Goal: Task Accomplishment & Management: Manage account settings

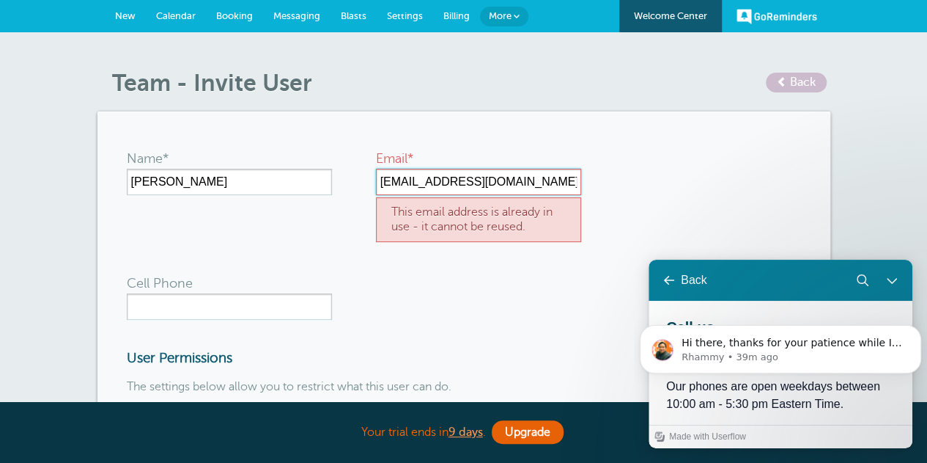
drag, startPoint x: 516, startPoint y: 187, endPoint x: 374, endPoint y: 188, distance: 142.2
click at [374, 188] on form "Name* Megan McDonald Email* mmcdonald@unifi.care This email address is already …" at bounding box center [464, 385] width 675 height 489
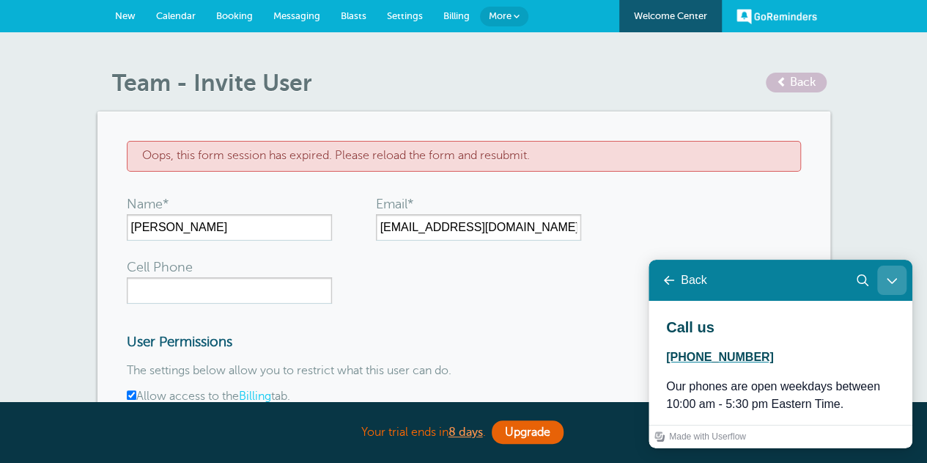
click at [892, 283] on icon "Close Learn | Contact Us" at bounding box center [892, 281] width 10 height 6
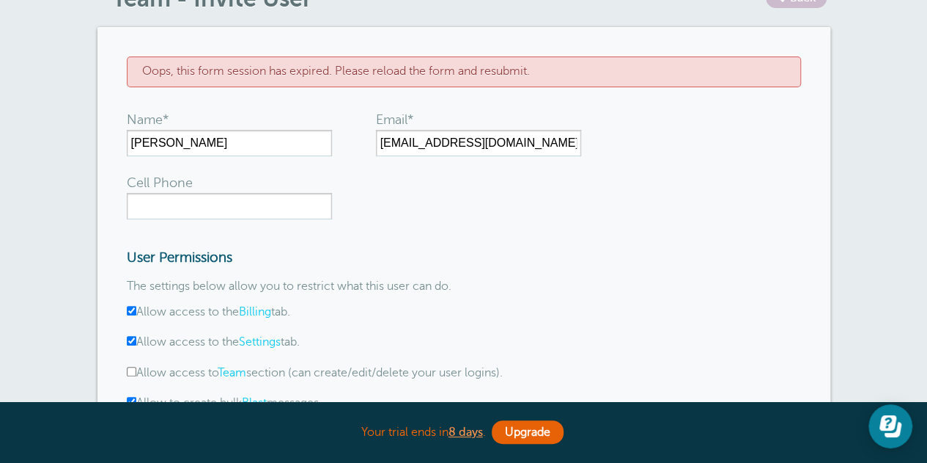
scroll to position [293, 0]
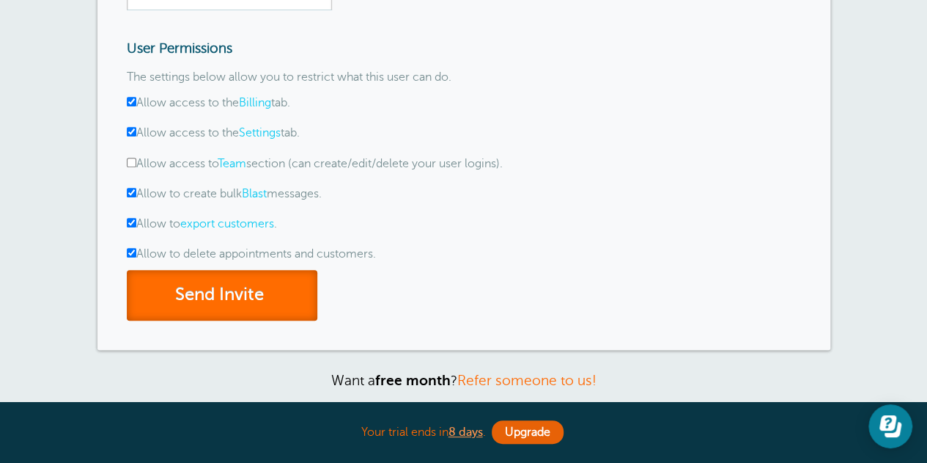
click at [236, 294] on button "Send Invite" at bounding box center [222, 295] width 191 height 51
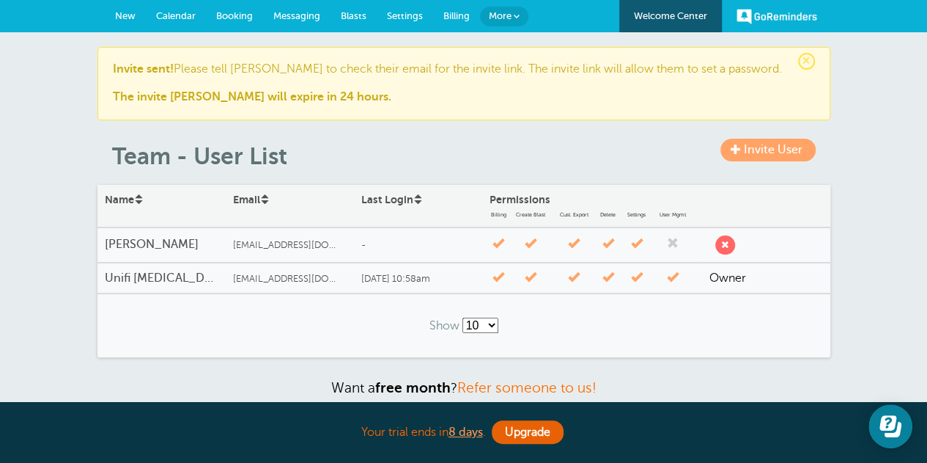
click at [739, 154] on span at bounding box center [736, 149] width 10 height 10
